Goal: Task Accomplishment & Management: Use online tool/utility

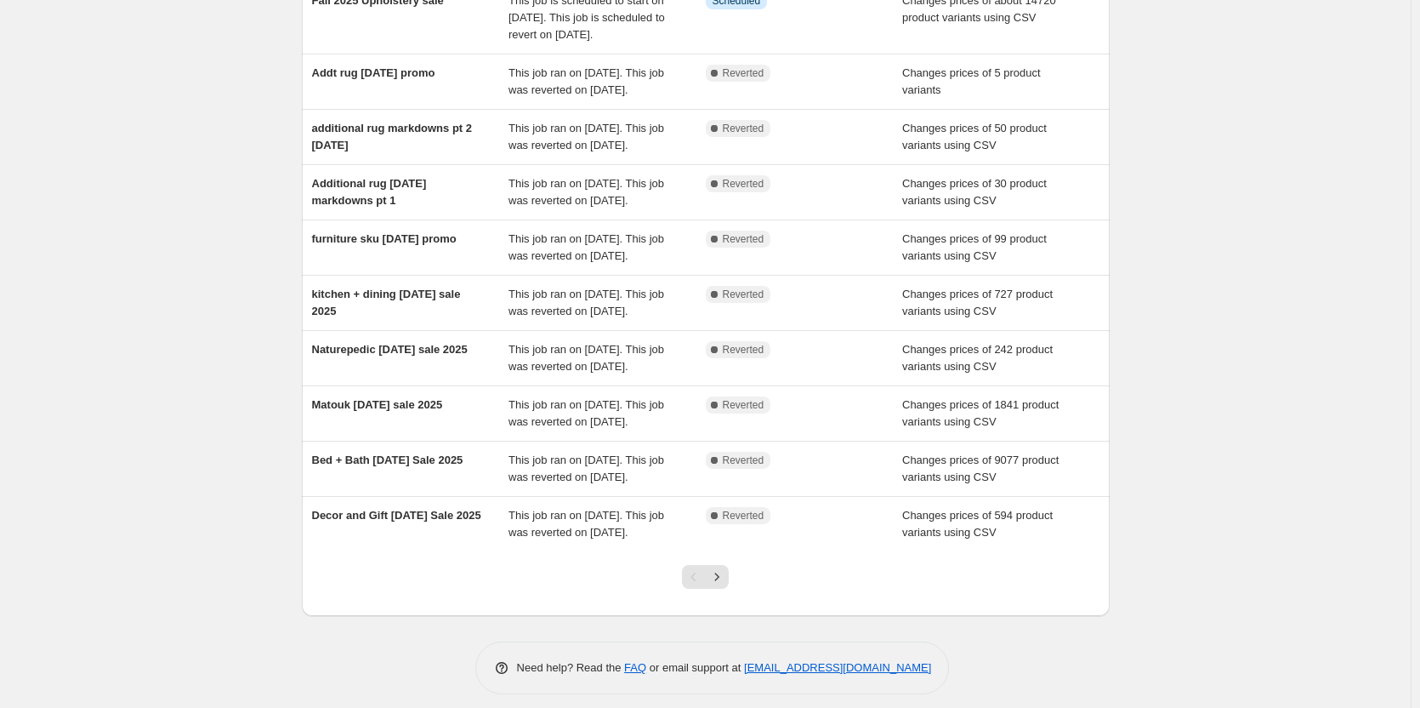
scroll to position [355, 0]
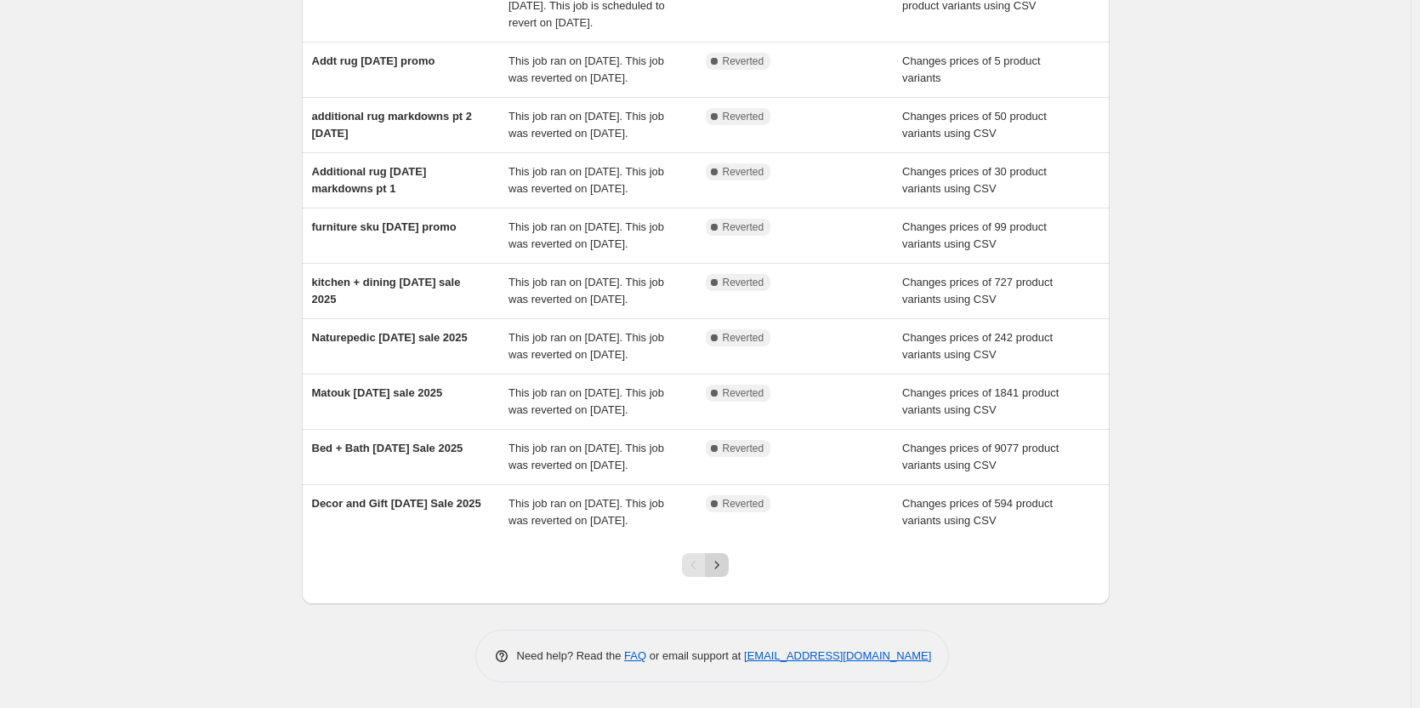
click at [720, 565] on icon "Next" at bounding box center [716, 564] width 17 height 17
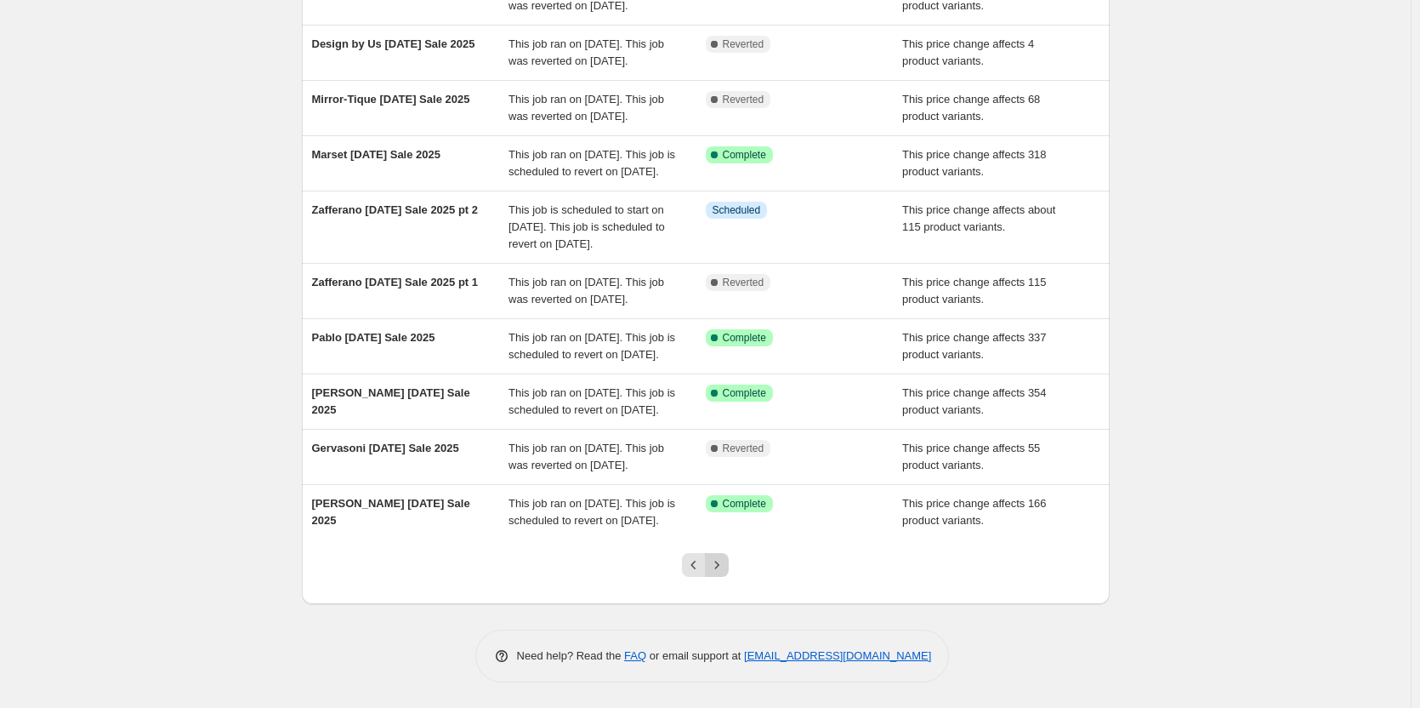
click at [714, 561] on icon "Next" at bounding box center [716, 564] width 17 height 17
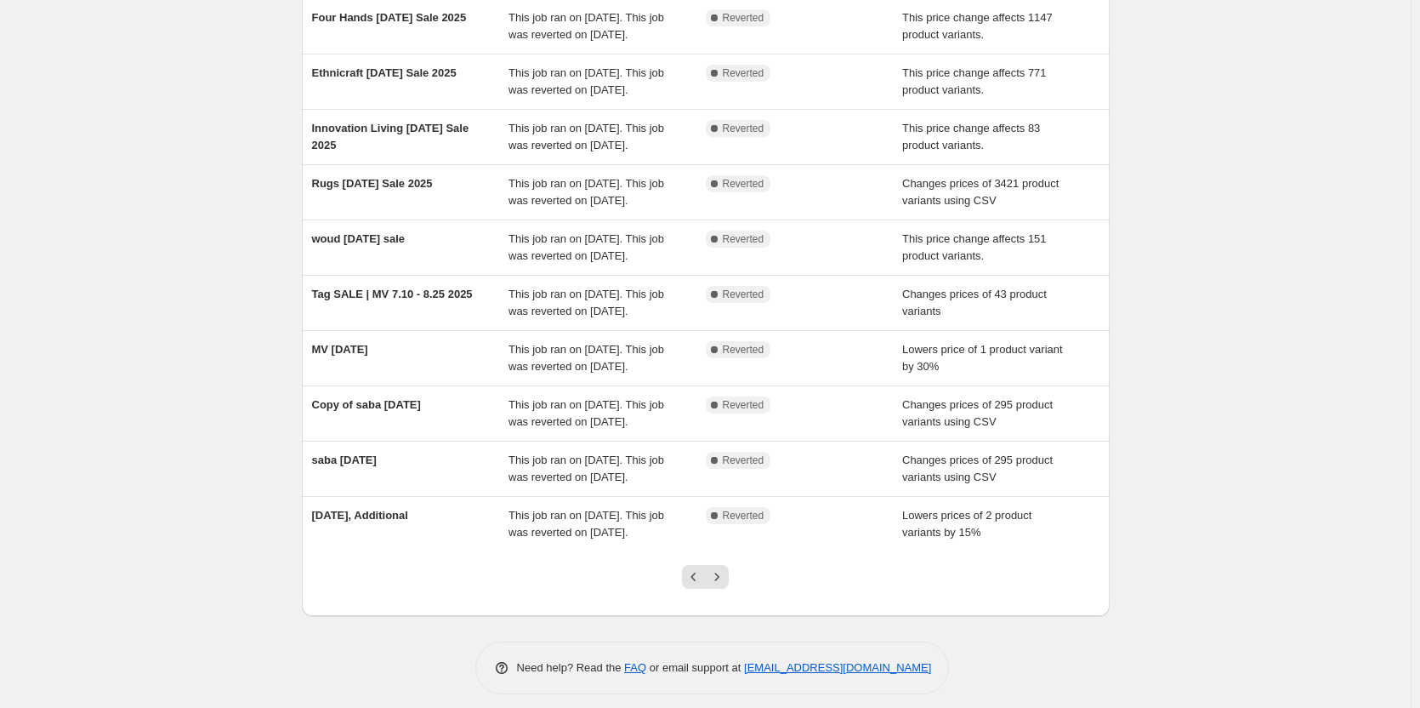
scroll to position [270, 0]
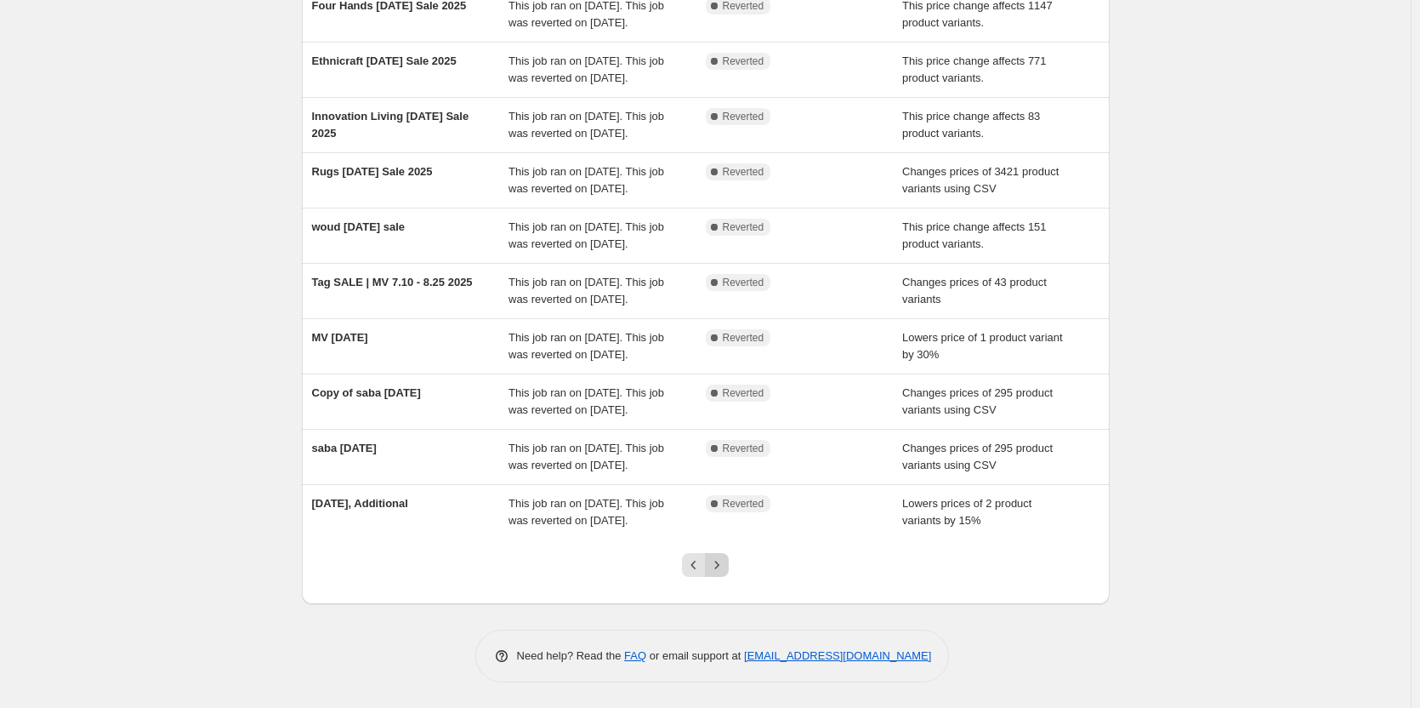
click at [725, 565] on icon "Next" at bounding box center [716, 564] width 17 height 17
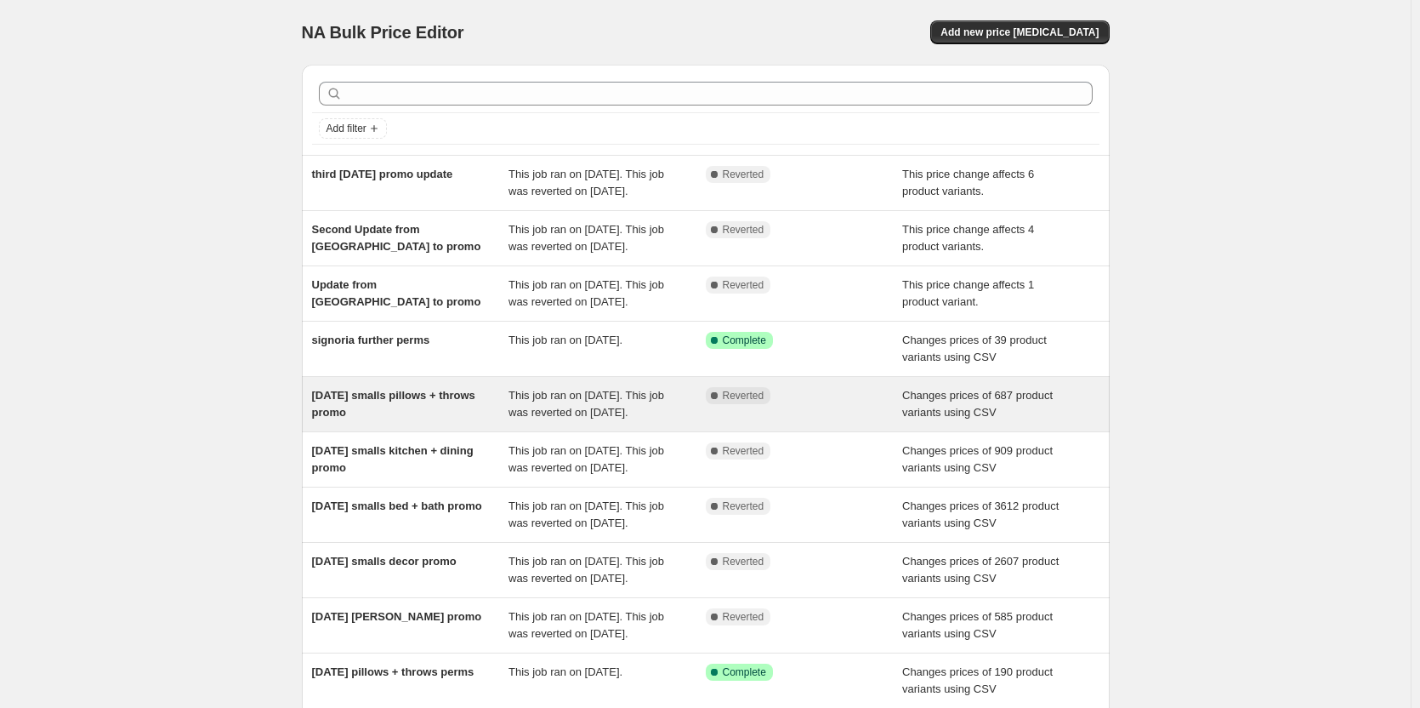
click at [371, 396] on span "[DATE] smalls pillows + throws promo" at bounding box center [393, 404] width 163 height 30
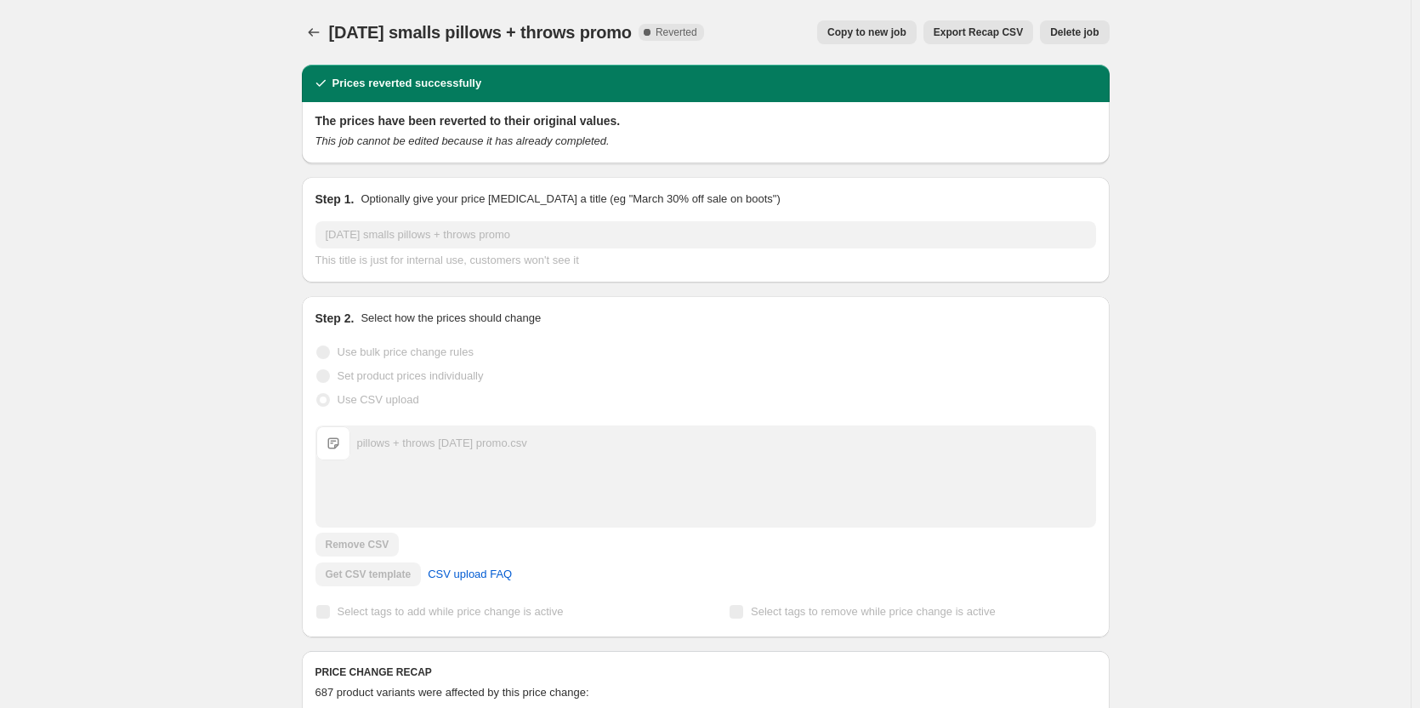
click at [970, 27] on span "Export Recap CSV" at bounding box center [978, 33] width 89 height 14
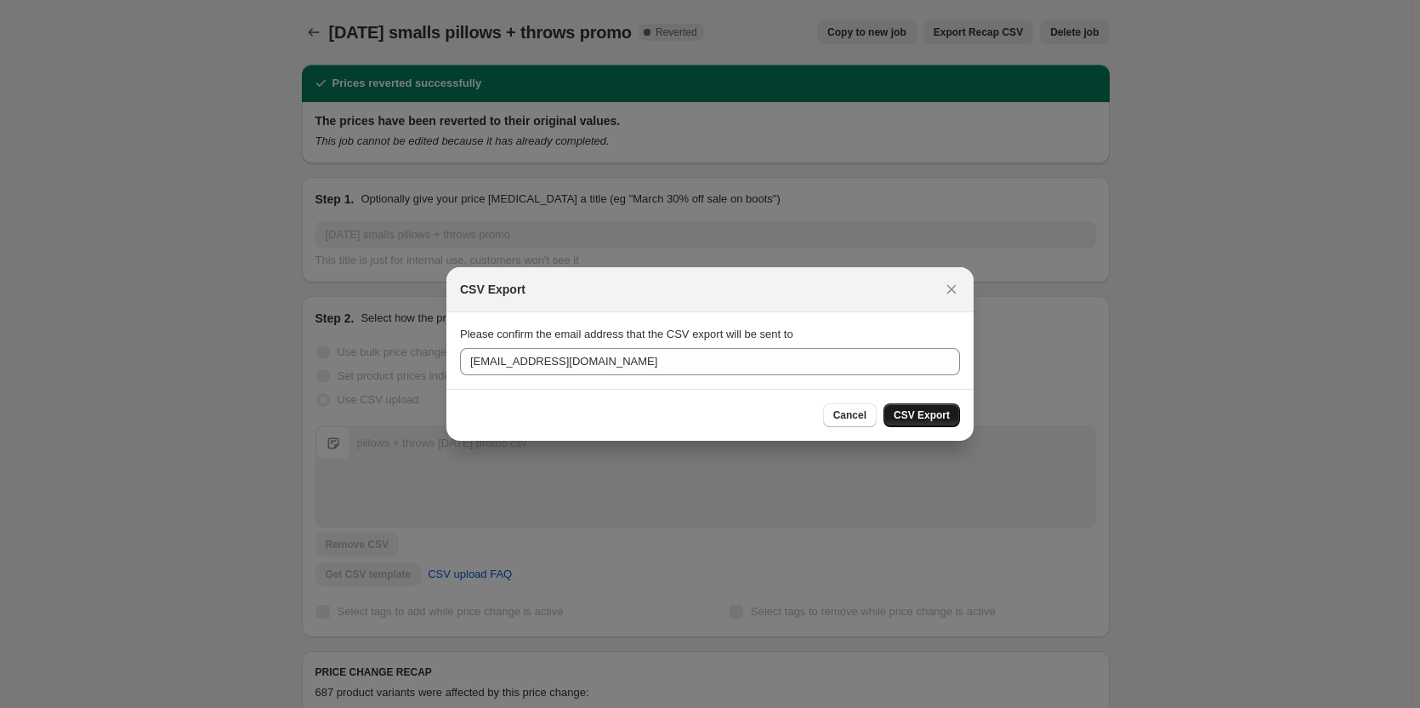
click at [915, 408] on button "CSV Export" at bounding box center [922, 415] width 77 height 24
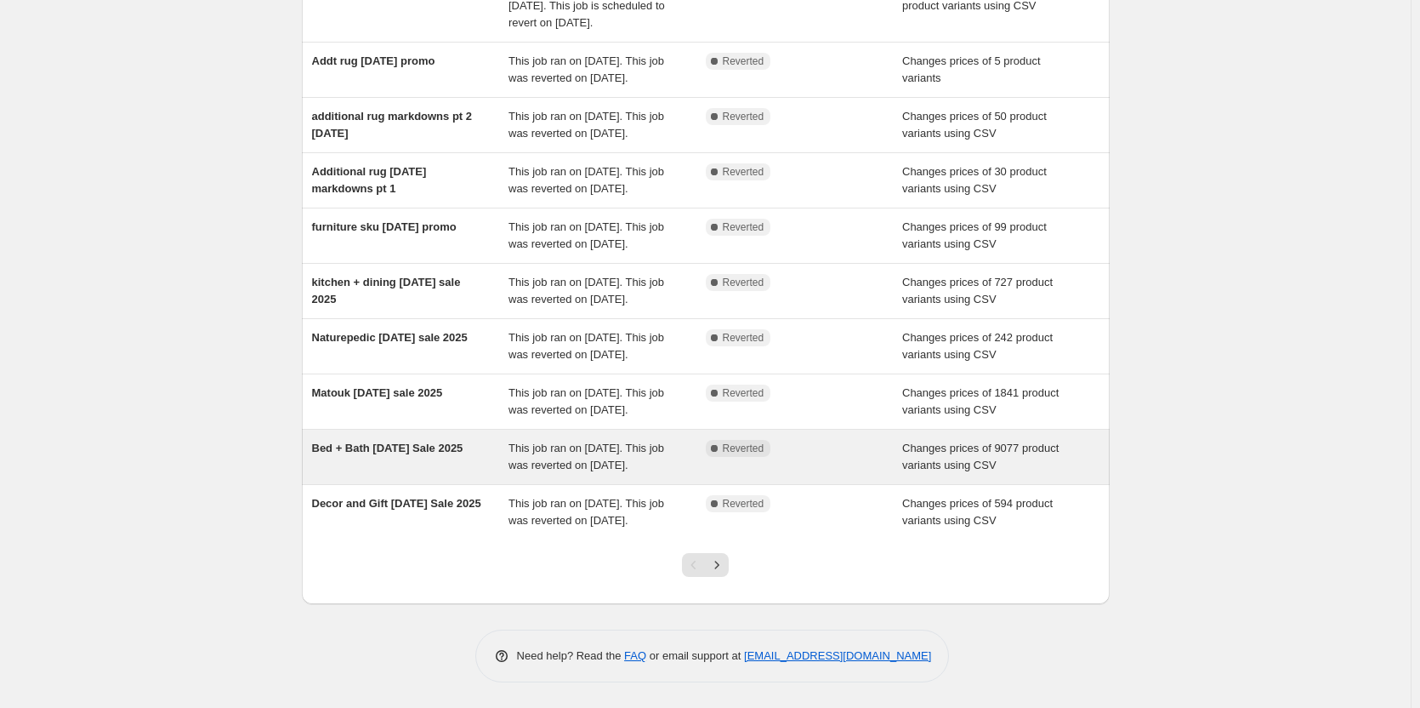
scroll to position [355, 0]
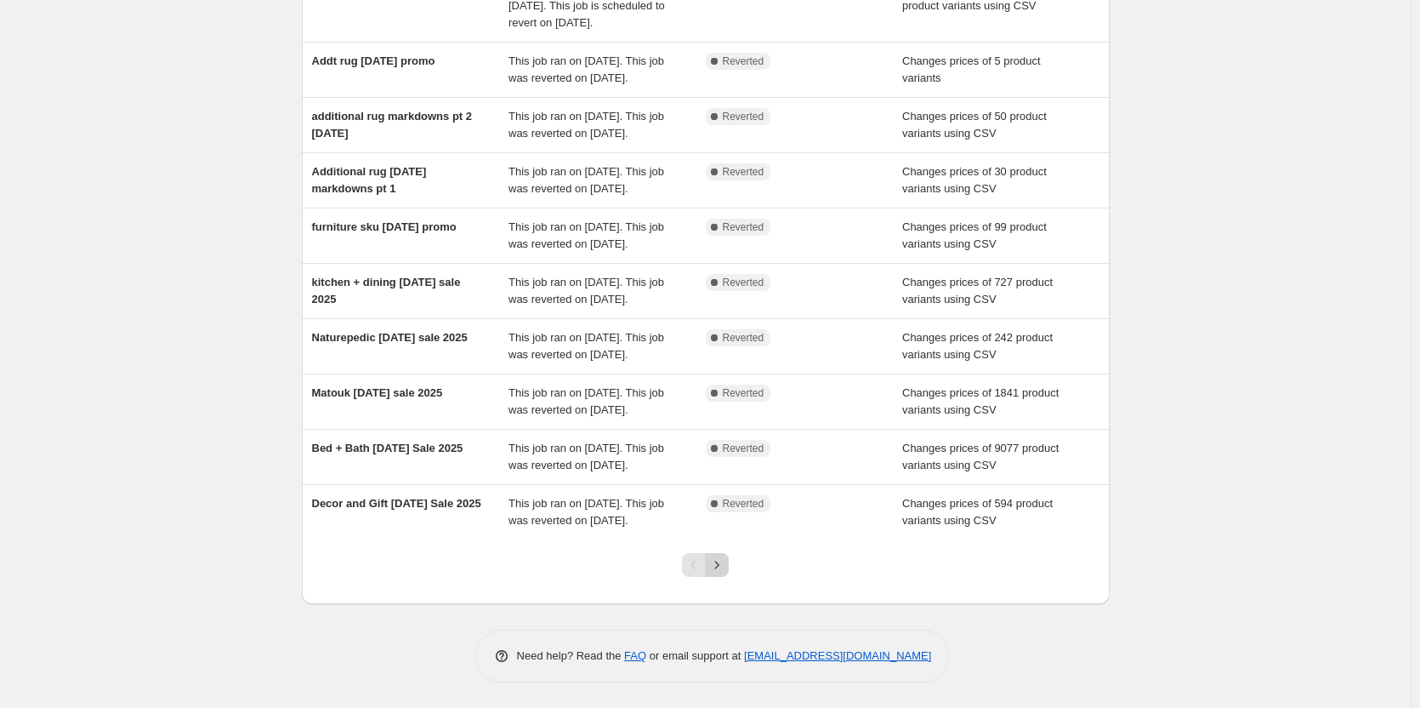
click at [725, 556] on button "Next" at bounding box center [717, 565] width 24 height 24
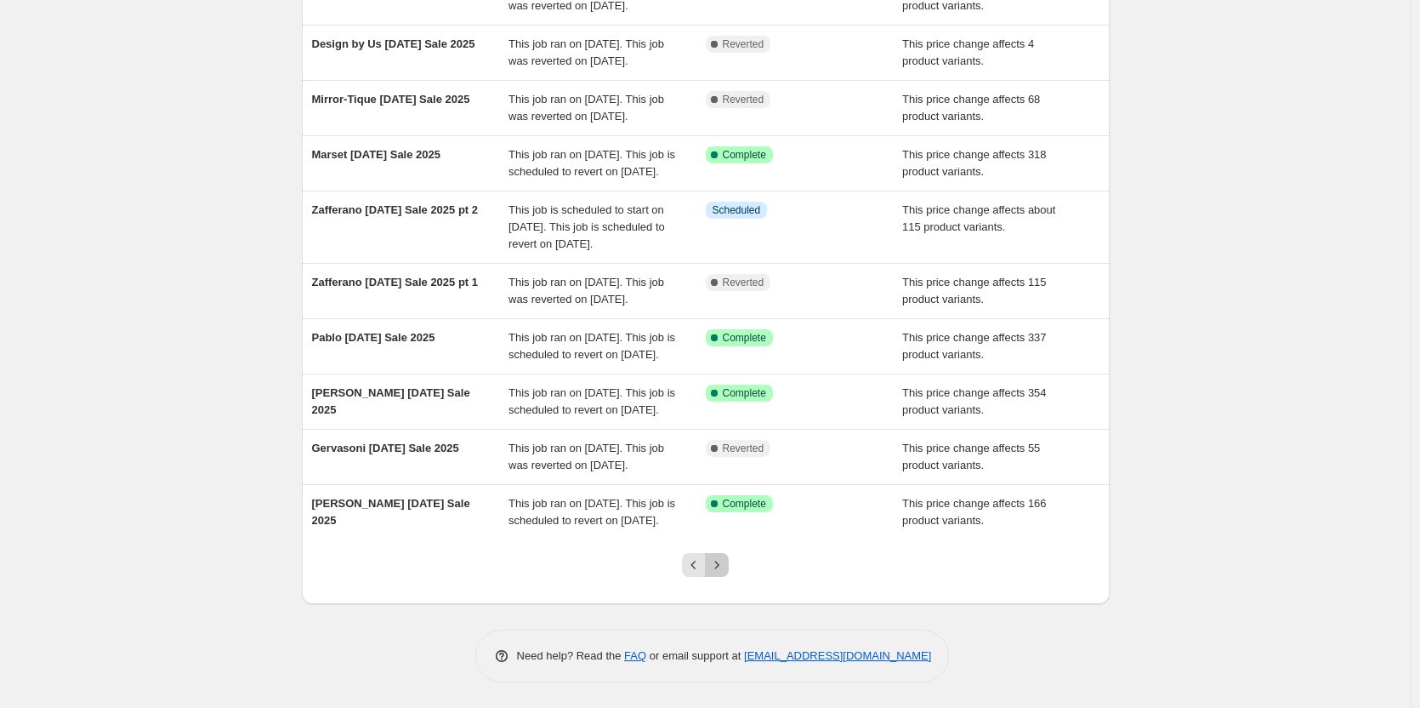
click at [724, 566] on icon "Next" at bounding box center [716, 564] width 17 height 17
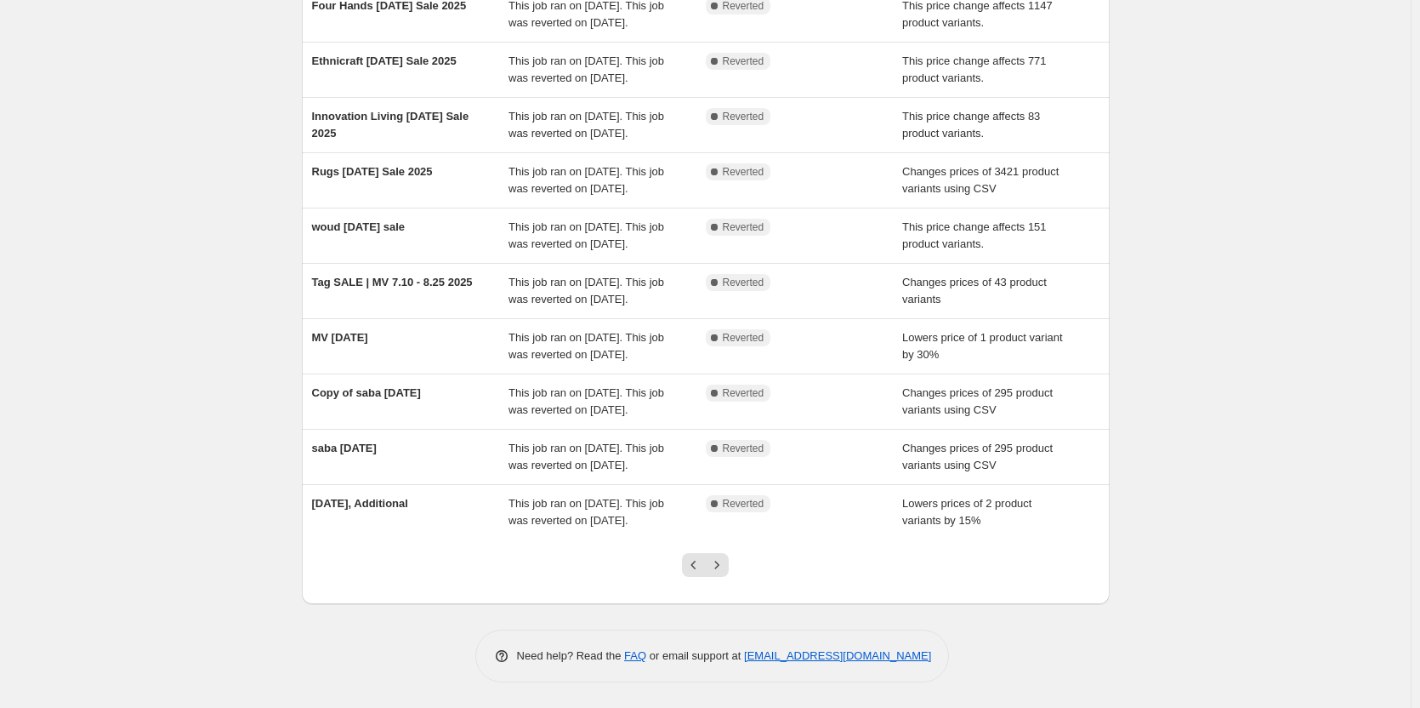
scroll to position [270, 0]
click at [719, 560] on icon "Next" at bounding box center [716, 564] width 17 height 17
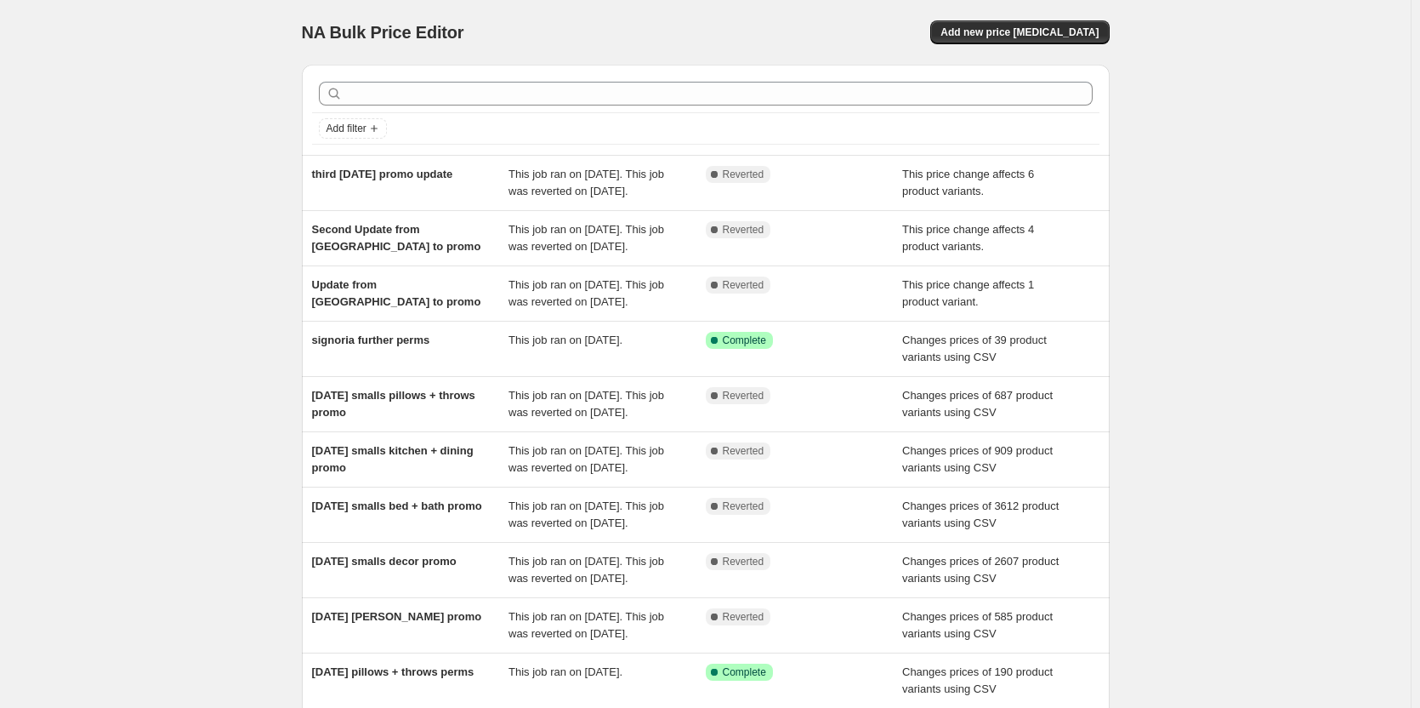
scroll to position [168, 0]
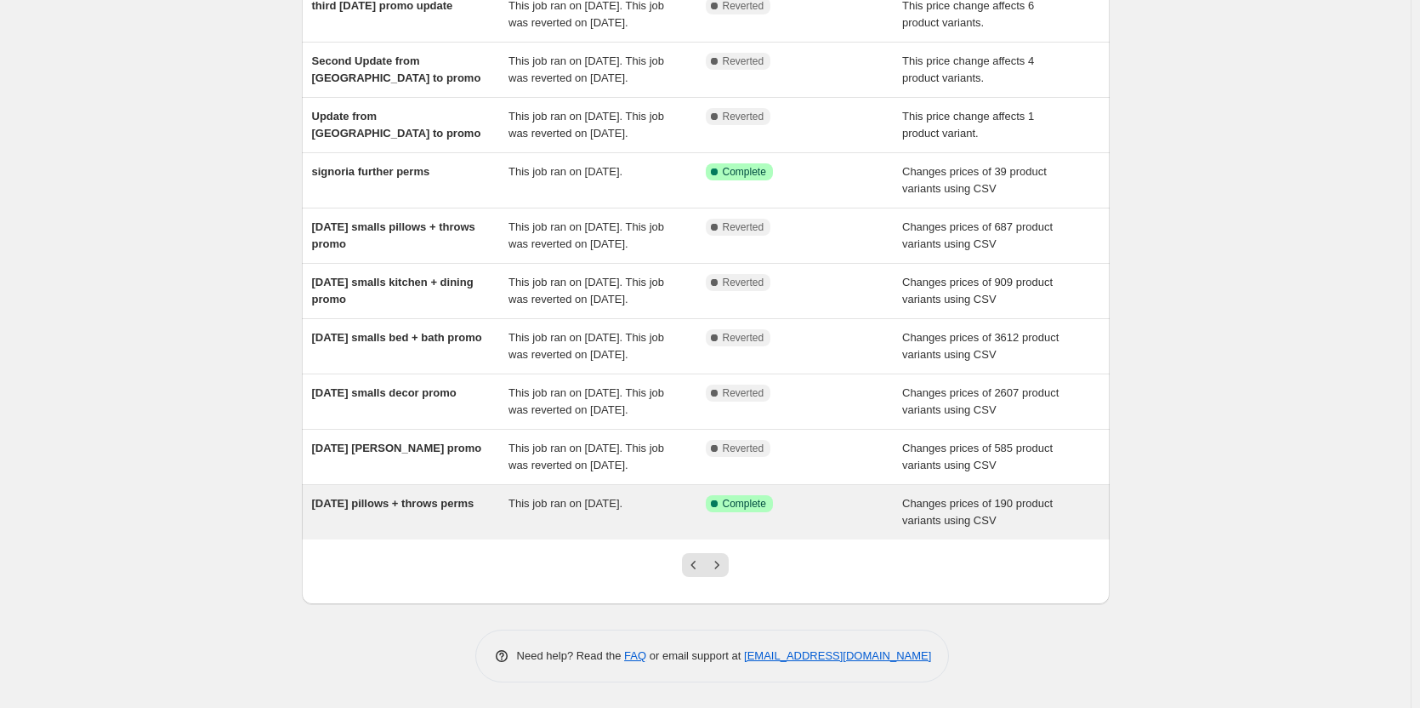
click at [407, 501] on span "4th of july 2025 pillows + throws perms" at bounding box center [393, 503] width 162 height 13
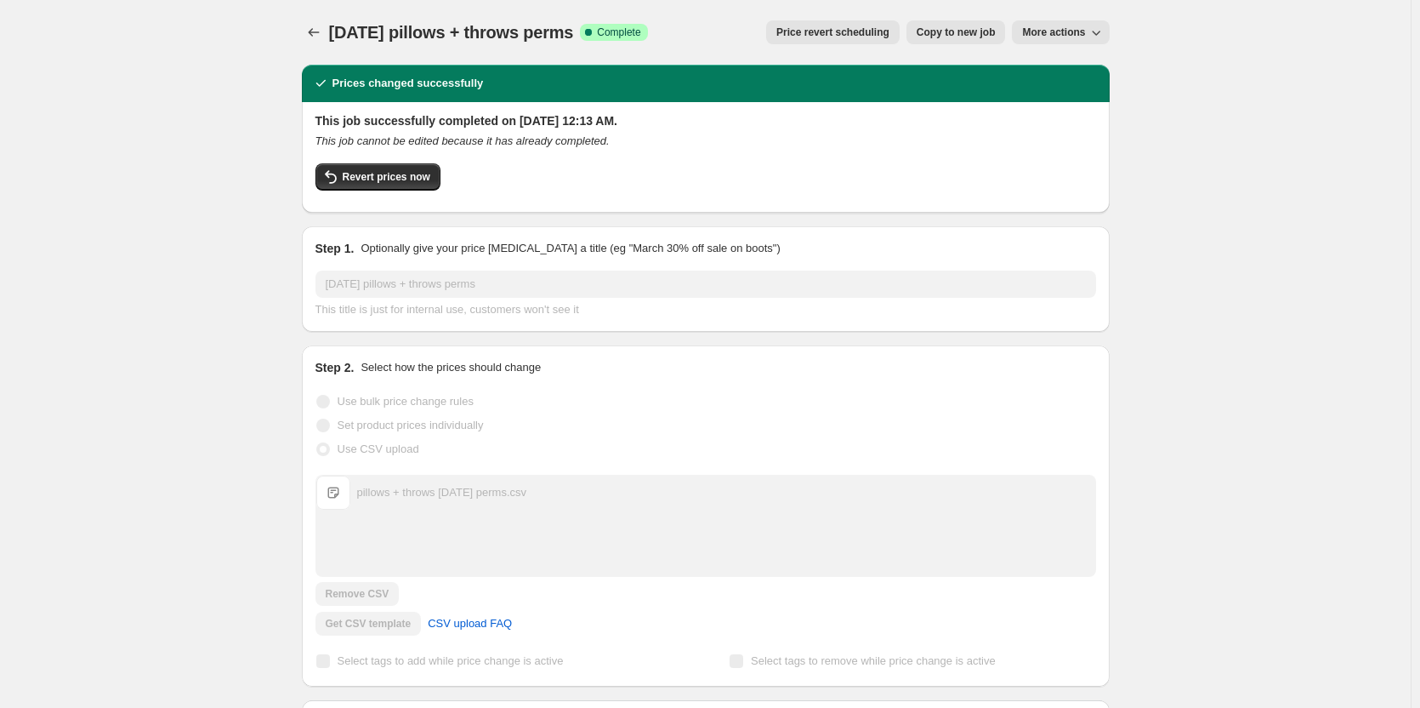
click at [1093, 36] on icon "button" at bounding box center [1096, 32] width 17 height 17
click at [1080, 65] on span "Export Recap CSV" at bounding box center [1076, 67] width 93 height 13
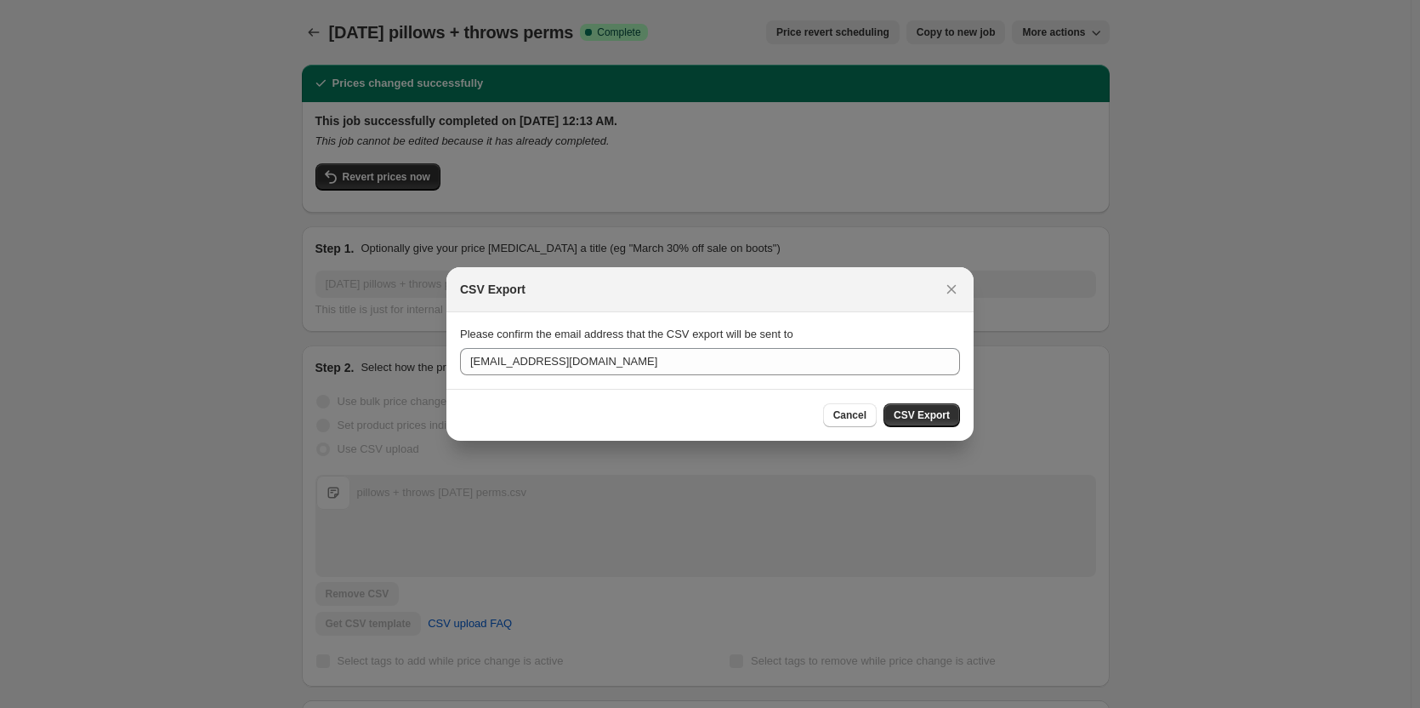
click at [938, 412] on span "CSV Export" at bounding box center [922, 415] width 56 height 14
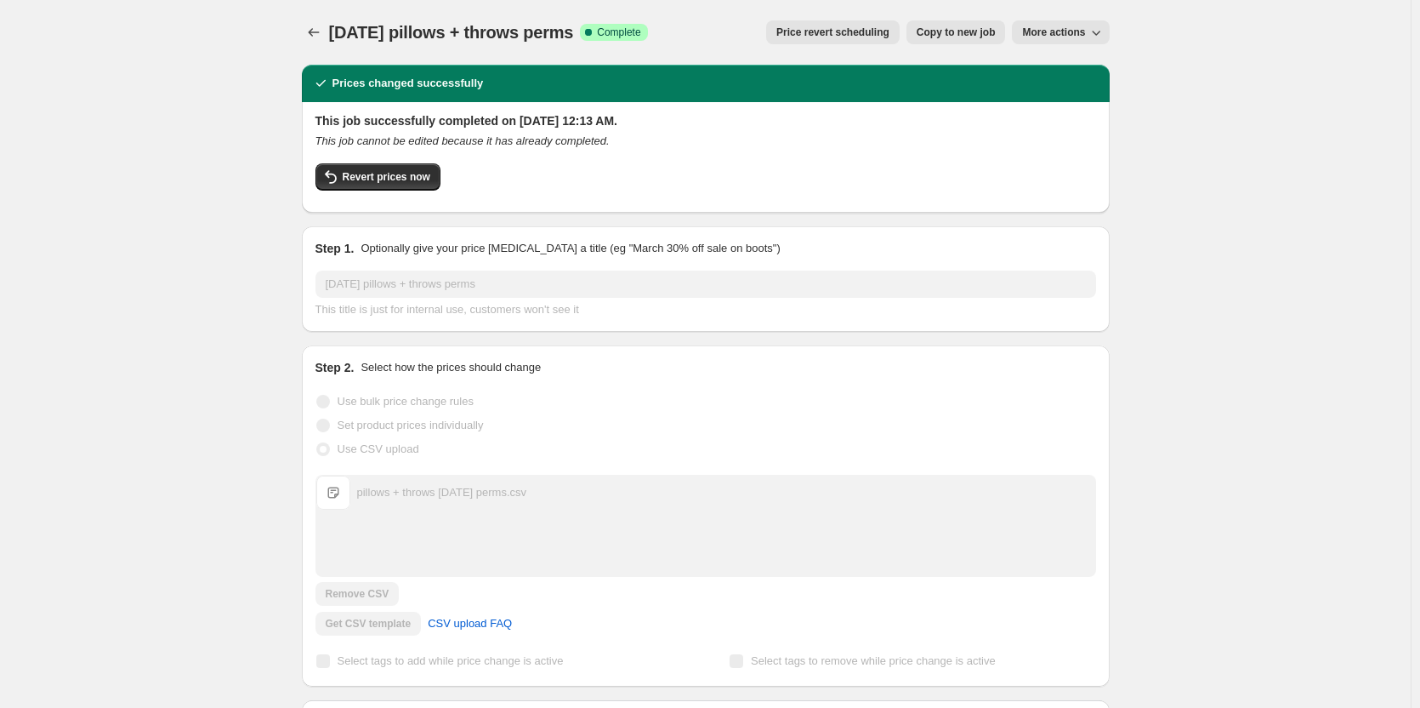
drag, startPoint x: 598, startPoint y: 34, endPoint x: 643, endPoint y: 39, distance: 45.4
click at [574, 39] on span "4th of july 2025 pillows + throws perms" at bounding box center [451, 32] width 245 height 19
